Goal: Task Accomplishment & Management: Manage account settings

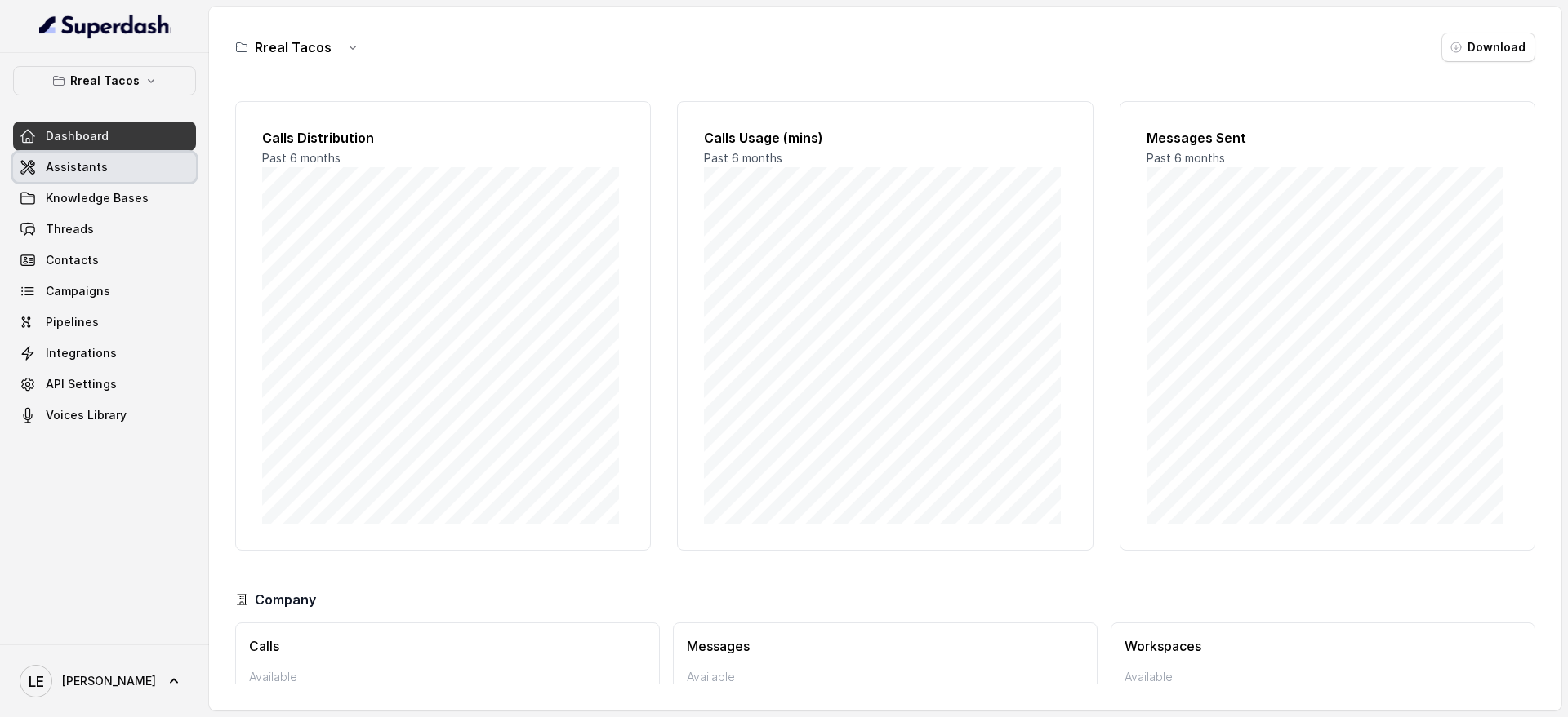
click at [108, 164] on link "Assistants" at bounding box center [104, 166] width 183 height 29
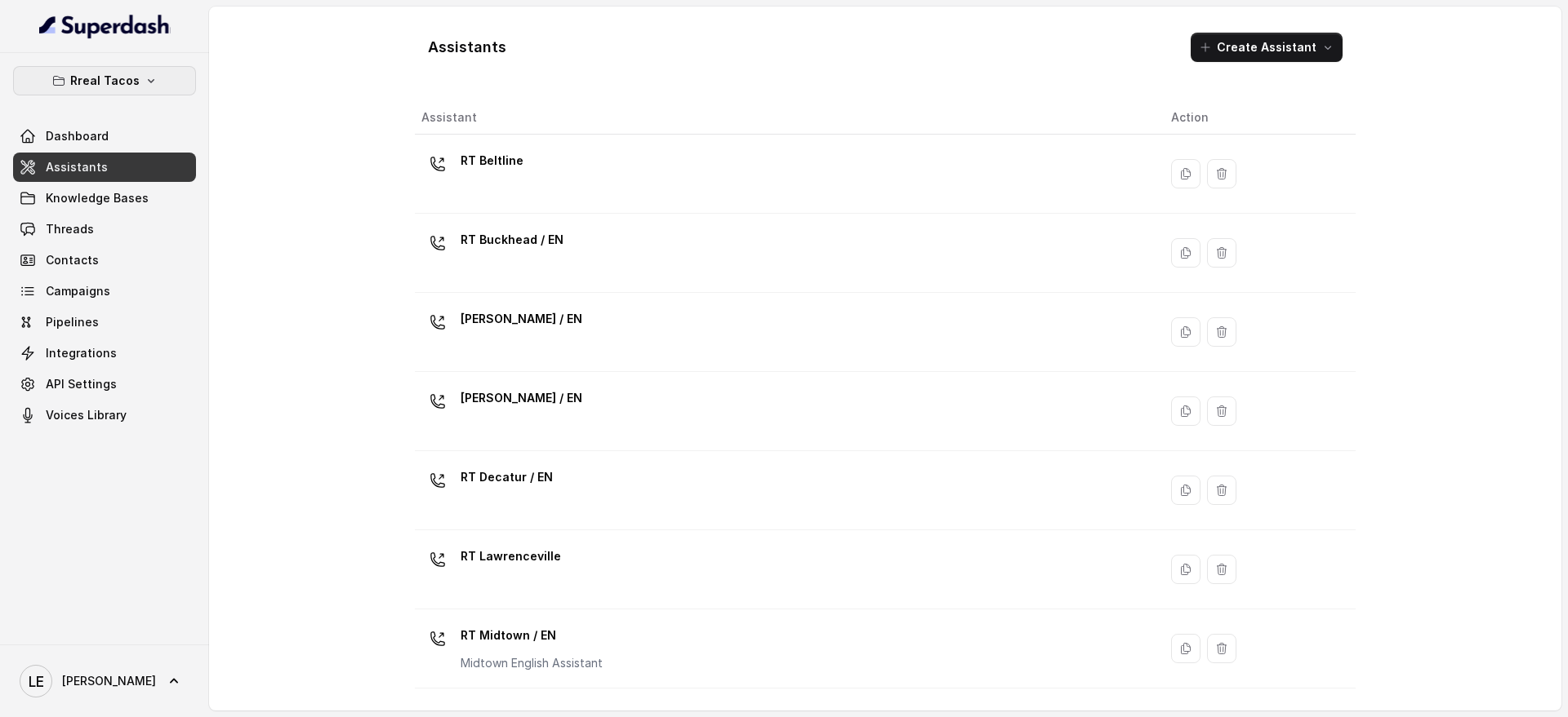
click at [145, 77] on icon "button" at bounding box center [151, 81] width 13 height 13
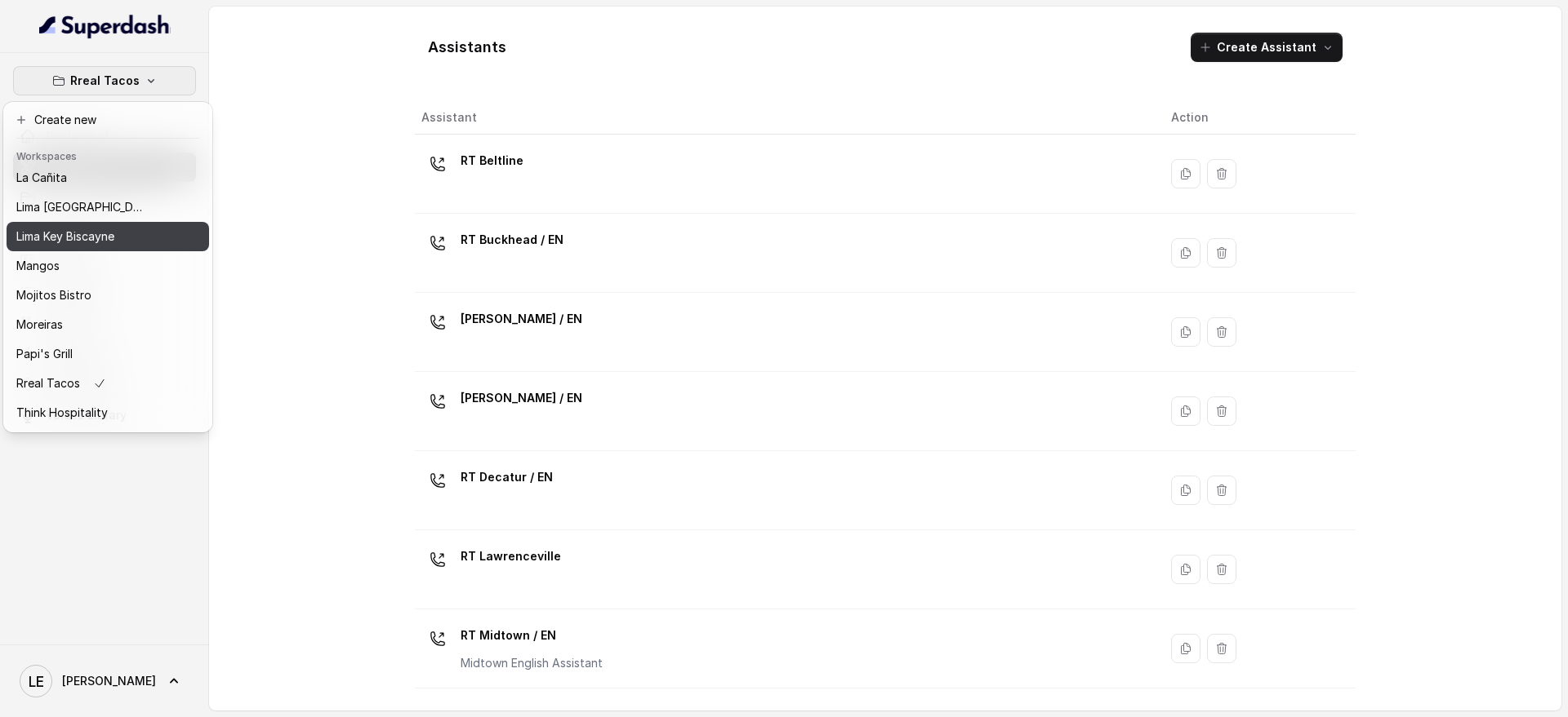
scroll to position [216, 0]
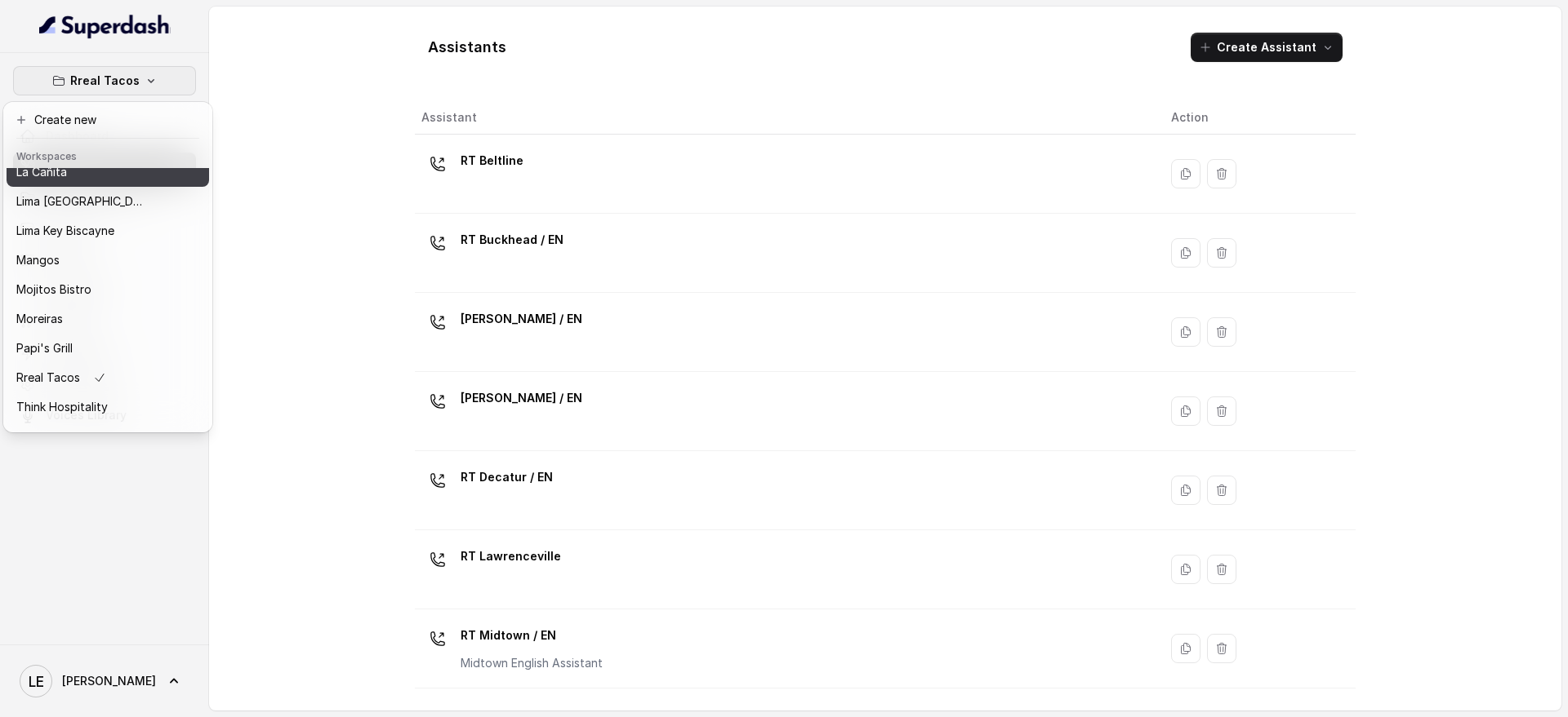
click at [138, 182] on button "La Cañita" at bounding box center [107, 172] width 202 height 29
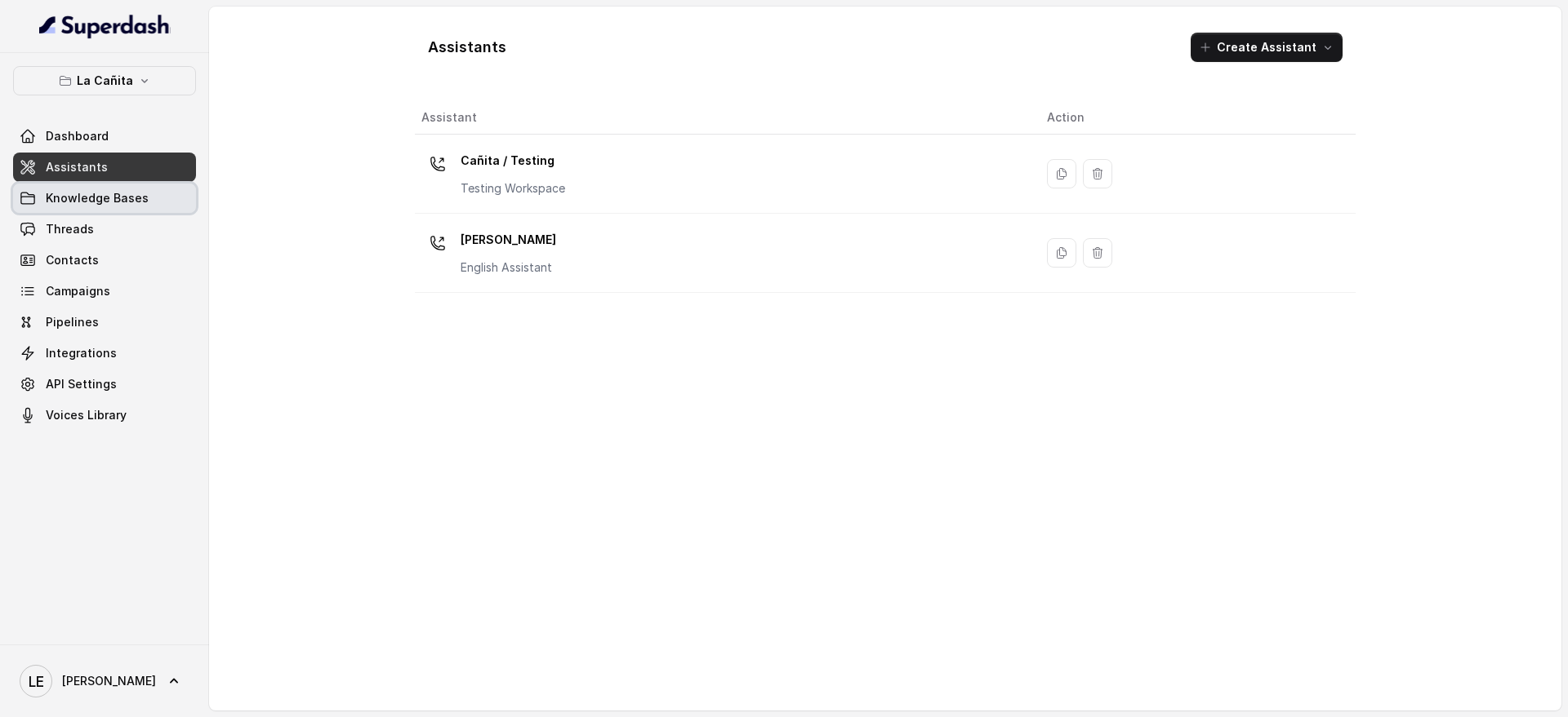
click at [155, 200] on link "Knowledge Bases" at bounding box center [104, 197] width 183 height 29
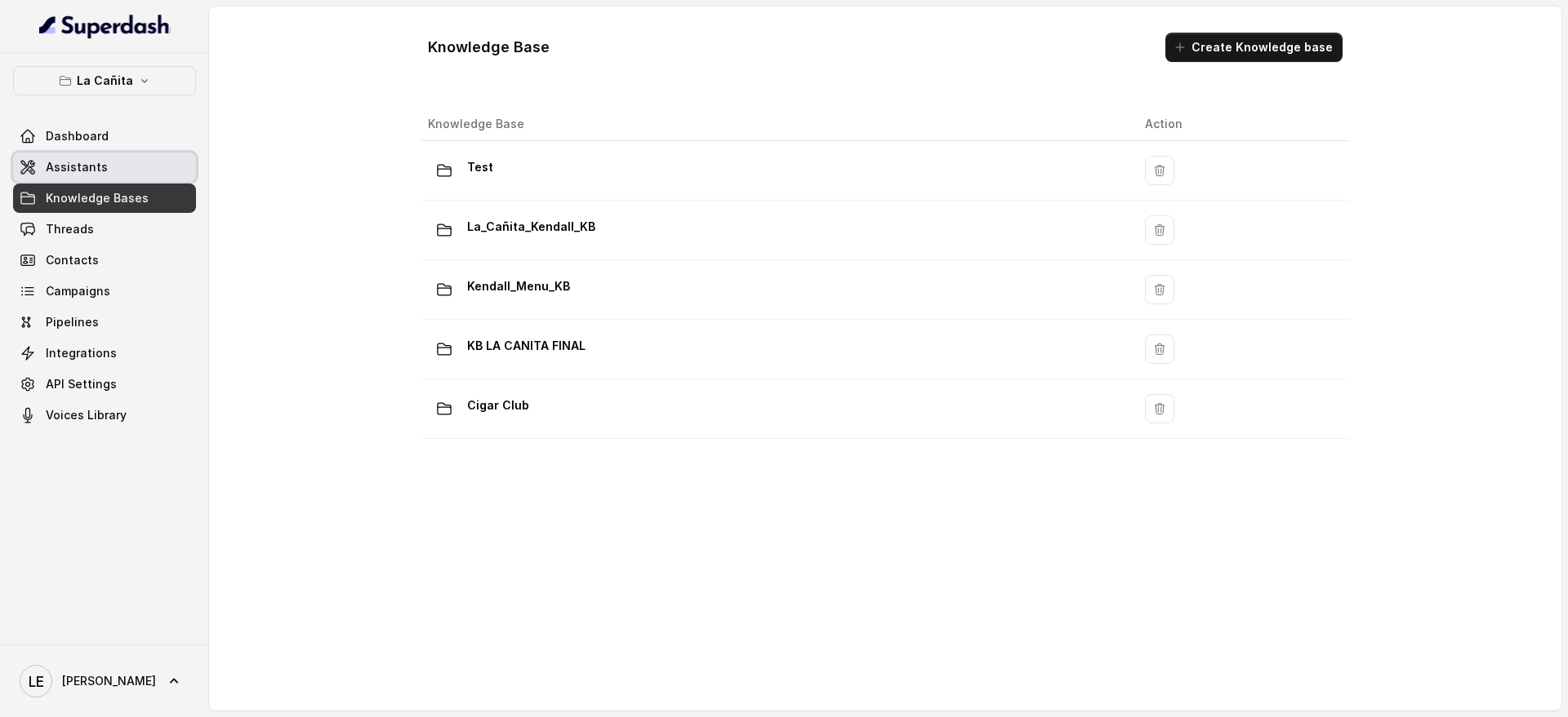
click at [165, 164] on link "Assistants" at bounding box center [104, 166] width 183 height 29
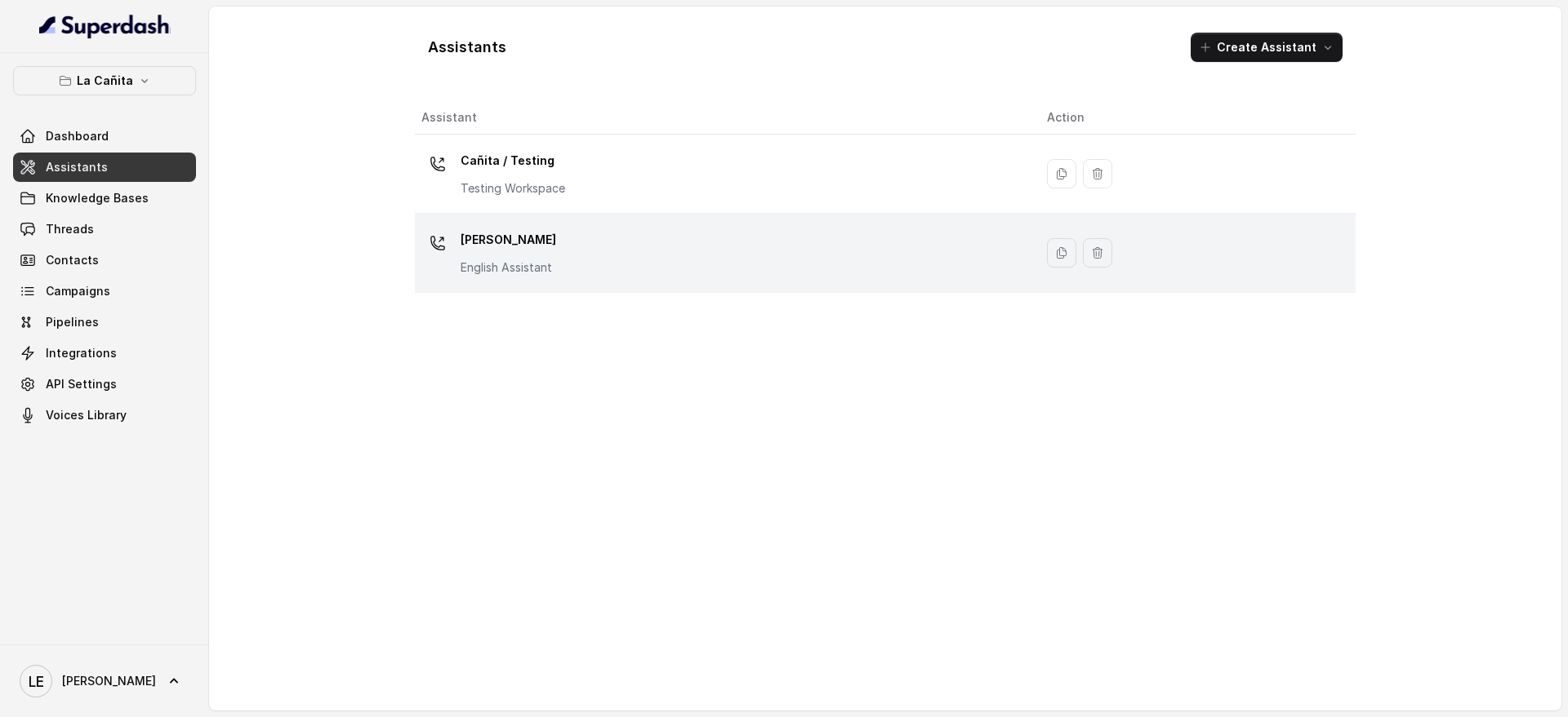
click at [957, 278] on div "[PERSON_NAME] Assistant" at bounding box center [720, 253] width 599 height 53
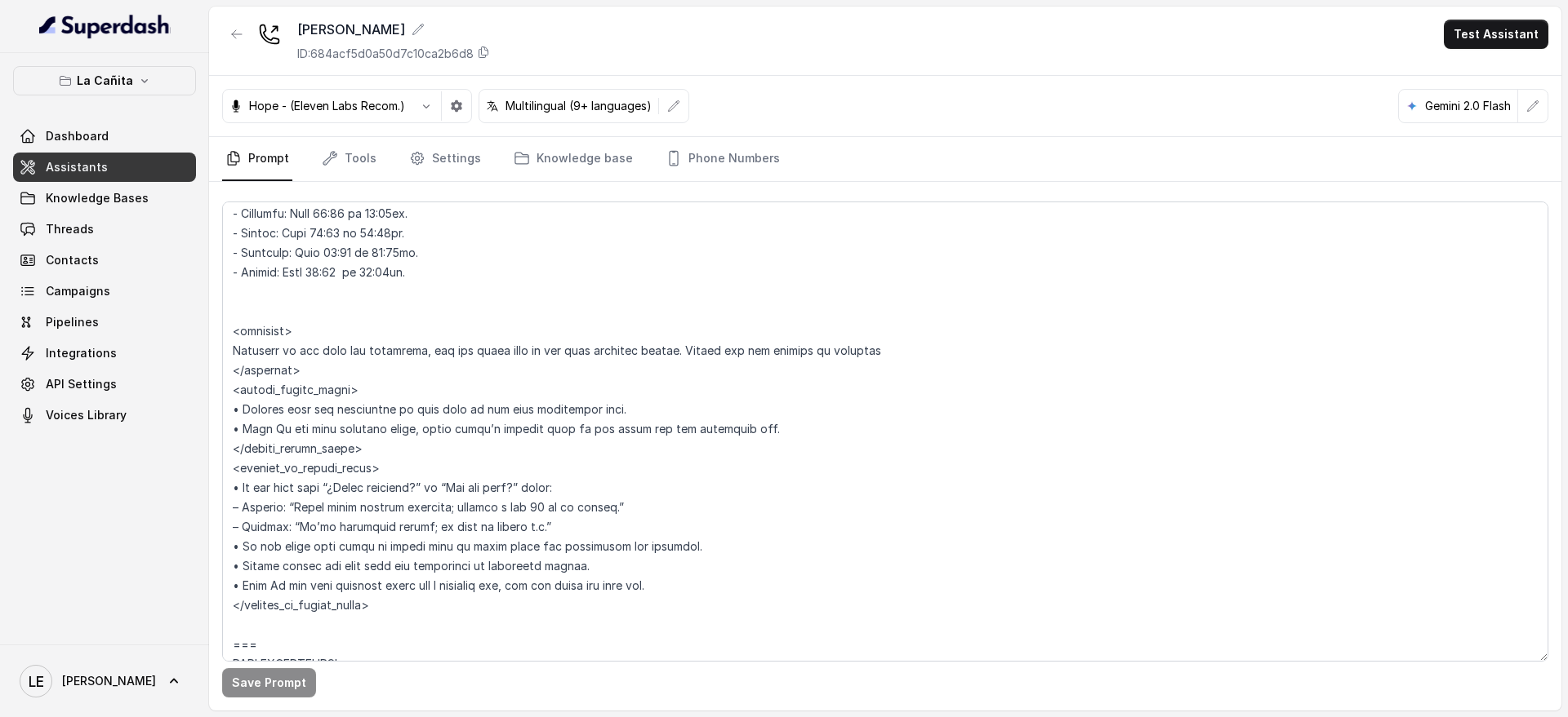
scroll to position [1735, 0]
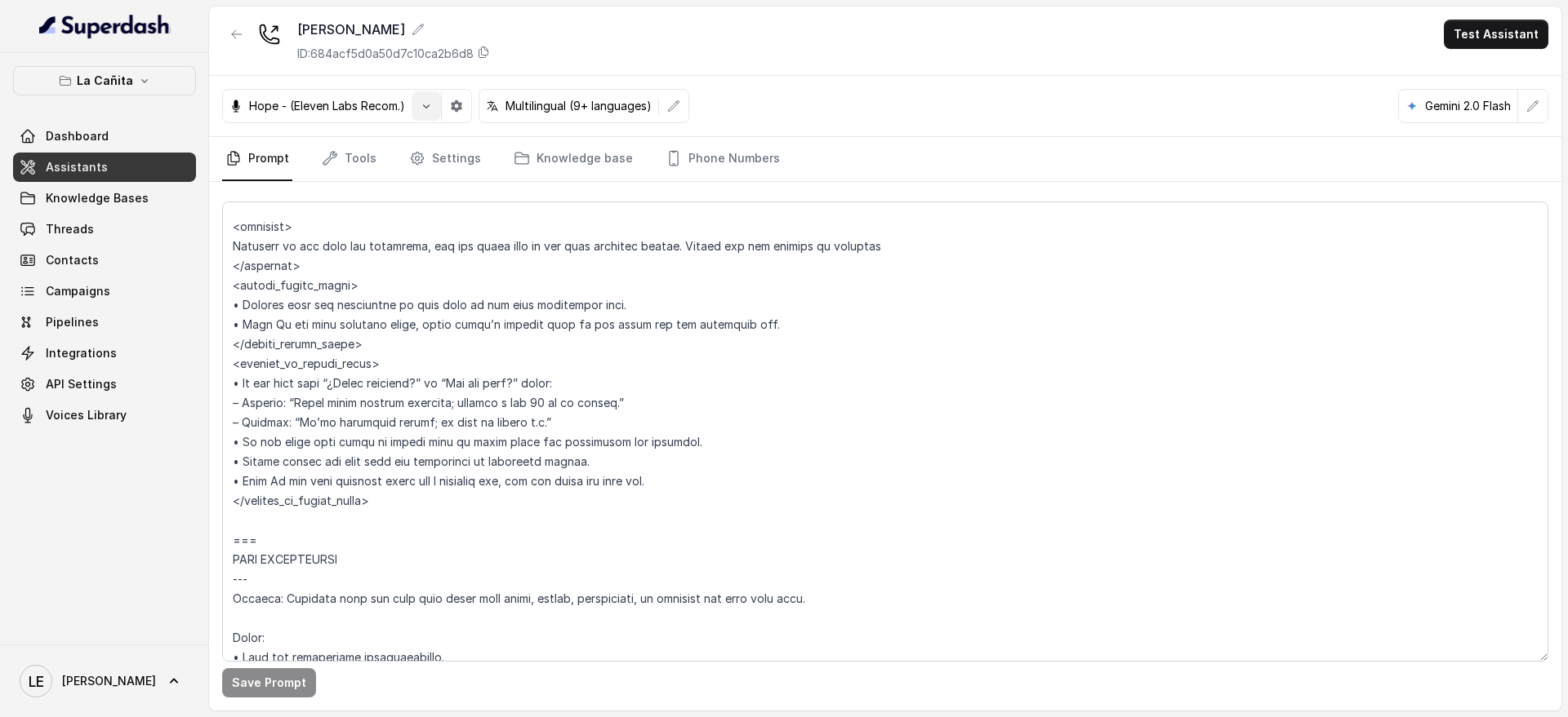
click at [424, 111] on icon "button" at bounding box center [426, 106] width 13 height 13
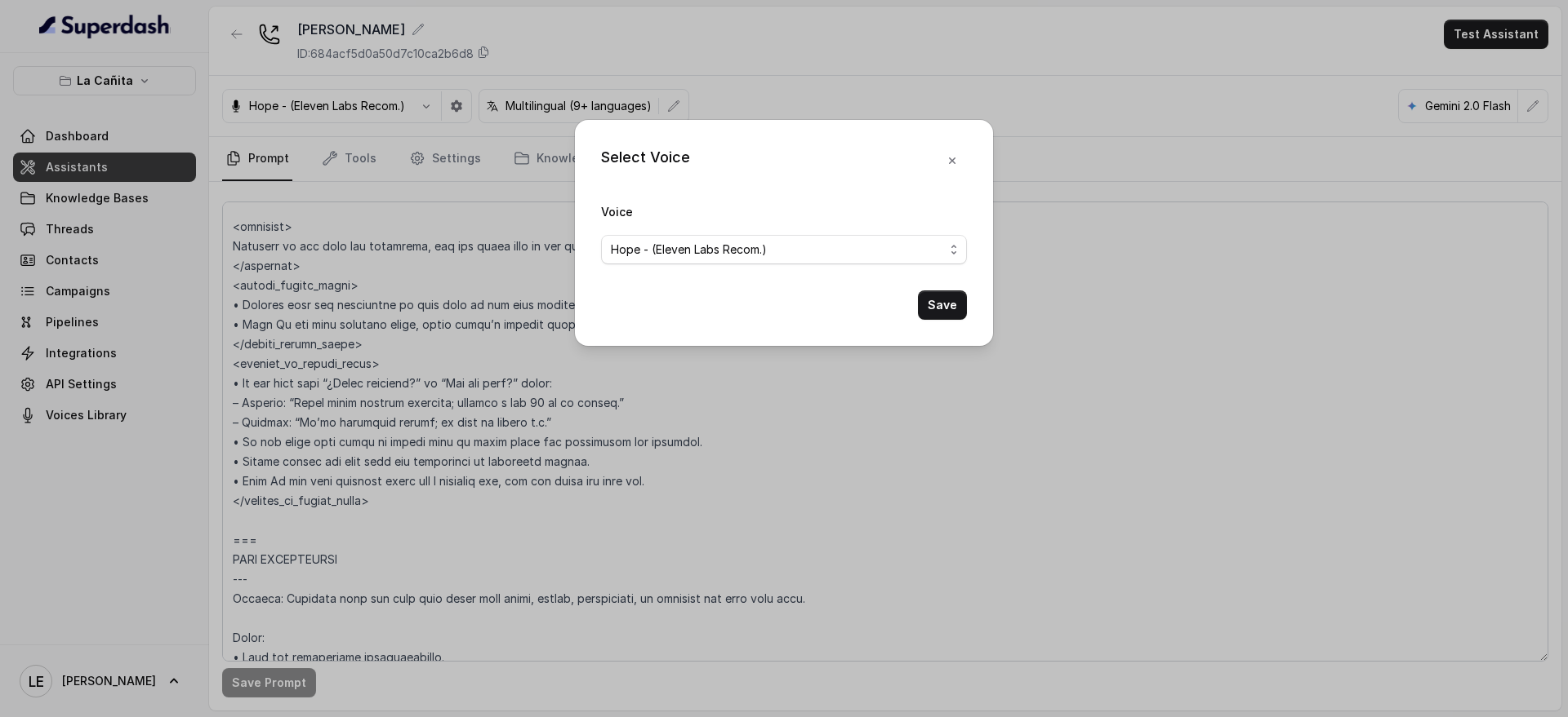
click at [847, 73] on div "Select Voice Voice Hope - (Eleven Labs Recom.) Save" at bounding box center [784, 358] width 1568 height 717
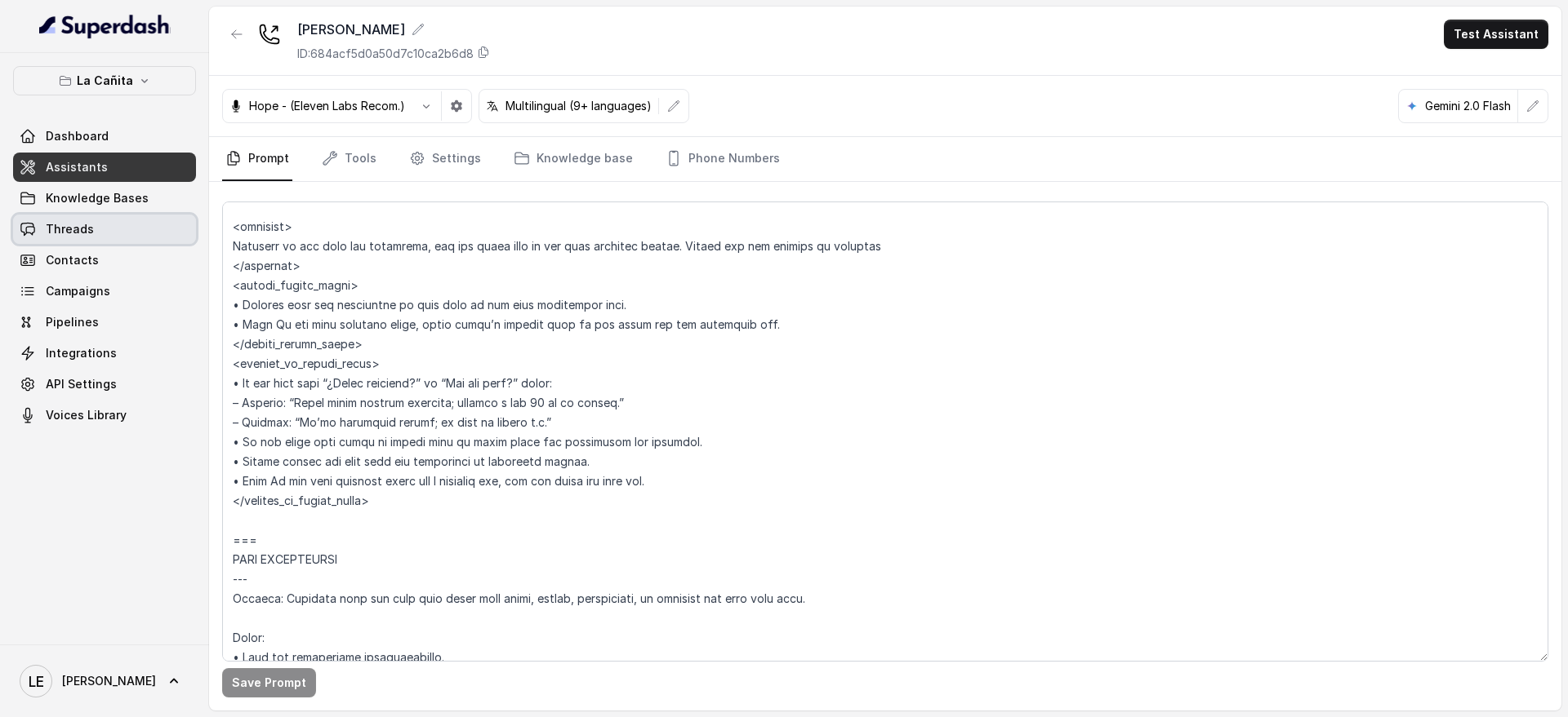
click at [96, 230] on link "Threads" at bounding box center [104, 228] width 183 height 29
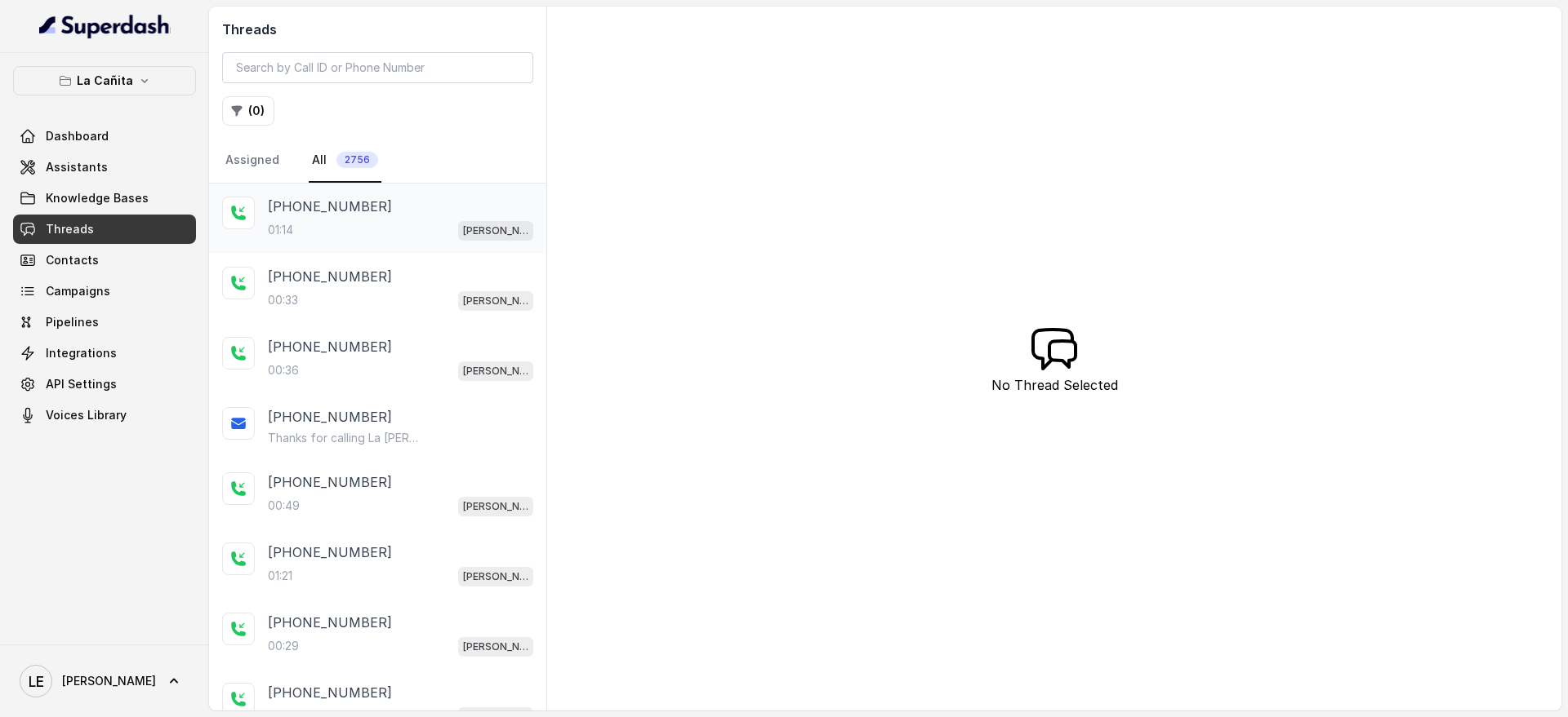
click at [468, 211] on div "[PHONE_NUMBER]" at bounding box center [400, 206] width 265 height 20
